Goal: Task Accomplishment & Management: Manage account settings

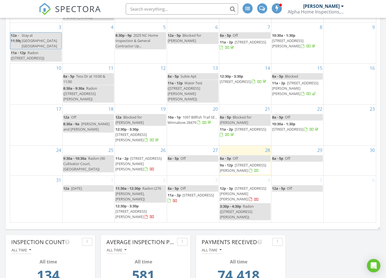
scroll to position [387, 0]
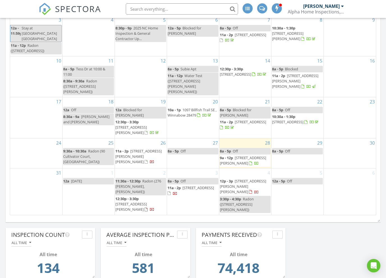
click at [229, 166] on span "308 Ennett Ln, Sneads Ferry 28460" at bounding box center [243, 160] width 46 height 10
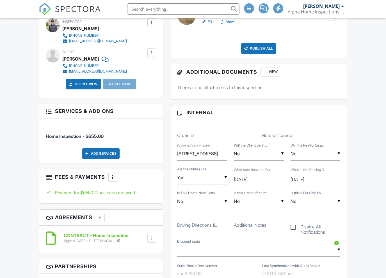
scroll to position [305, 0]
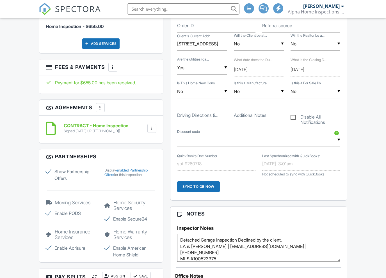
click at [149, 130] on div at bounding box center [152, 129] width 6 height 6
click at [96, 128] on h6 "CONTRACT - Home Inspection" at bounding box center [96, 125] width 65 height 5
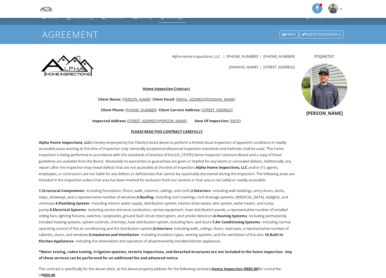
scroll to position [27, 0]
